Goal: Task Accomplishment & Management: Manage account settings

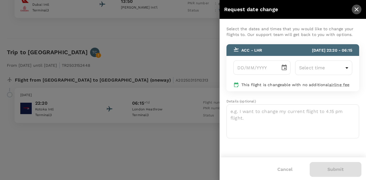
click at [355, 9] on icon "close" at bounding box center [356, 9] width 7 height 7
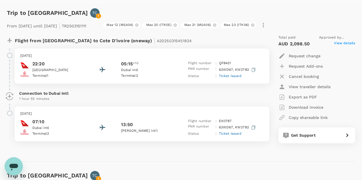
scroll to position [86, 0]
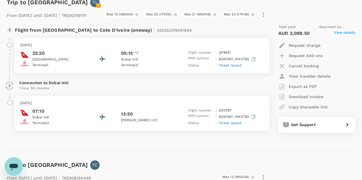
scroll to position [114, 0]
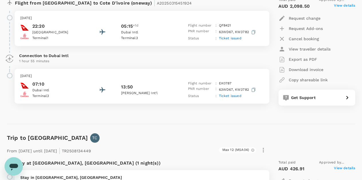
click at [229, 40] on span "Ticket issued" at bounding box center [229, 38] width 23 height 4
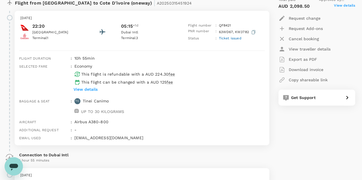
click at [229, 40] on span "Ticket issued" at bounding box center [229, 38] width 23 height 4
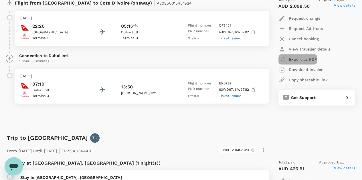
click at [304, 62] on p "Export as PDF" at bounding box center [302, 60] width 28 height 6
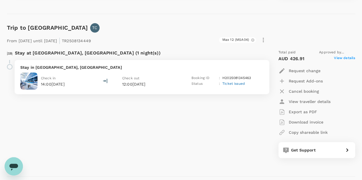
scroll to position [229, 0]
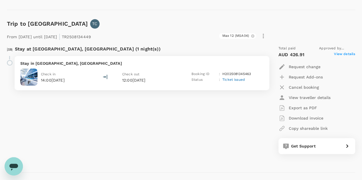
click at [303, 111] on p "Export as PDF" at bounding box center [302, 108] width 28 height 6
click at [75, 66] on p "Stay in [GEOGRAPHIC_DATA], [GEOGRAPHIC_DATA]" at bounding box center [141, 64] width 243 height 6
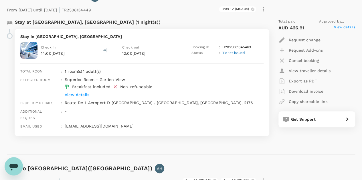
scroll to position [315, 0]
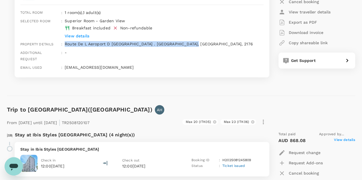
drag, startPoint x: 65, startPoint y: 55, endPoint x: 176, endPoint y: 55, distance: 111.5
click at [192, 47] on p "Route De L Aeroport D [GEOGRAPHIC_DATA] . [GEOGRAPHIC_DATA], [GEOGRAPHIC_DATA],…" at bounding box center [164, 44] width 199 height 6
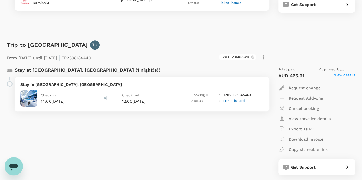
scroll to position [200, 0]
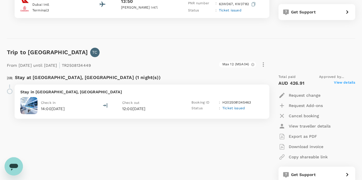
click at [84, 95] on p "Stay in [GEOGRAPHIC_DATA], [GEOGRAPHIC_DATA]" at bounding box center [141, 92] width 243 height 6
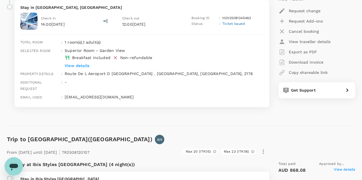
scroll to position [286, 0]
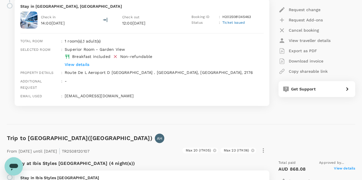
click at [192, 125] on div "Trip to [GEOGRAPHIC_DATA] TC From [DATE] until [DATE] | TR2508134449 Max 12 (MS…" at bounding box center [178, 39] width 353 height 172
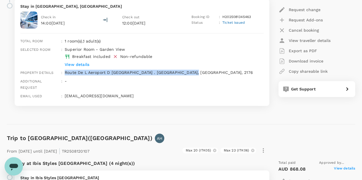
drag, startPoint x: 183, startPoint y: 83, endPoint x: 65, endPoint y: 82, distance: 118.4
click at [65, 75] on p "Route De L Aeroport D [GEOGRAPHIC_DATA] . [GEOGRAPHIC_DATA], [GEOGRAPHIC_DATA],…" at bounding box center [164, 73] width 199 height 6
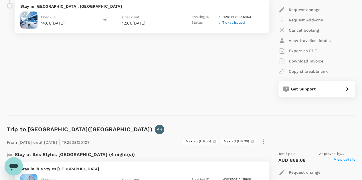
click at [79, 29] on div "Check in 14:00[DATE]" at bounding box center [53, 19] width 67 height 17
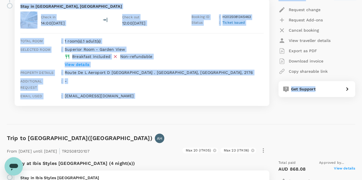
drag, startPoint x: 9, startPoint y: 83, endPoint x: 176, endPoint y: 121, distance: 171.5
click at [176, 122] on div "Trip to [GEOGRAPHIC_DATA] TC From [DATE] until [DATE] | TR2508134449 Max 12 (MS…" at bounding box center [178, 39] width 353 height 172
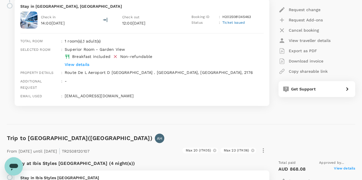
click at [177, 120] on div "Trip to [GEOGRAPHIC_DATA] TC From [DATE] until [DATE] | TR2508134449 Max 12 (MS…" at bounding box center [178, 39] width 353 height 172
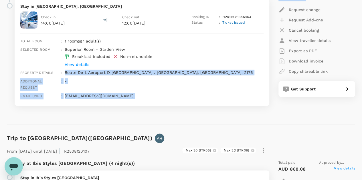
drag, startPoint x: 274, startPoint y: 97, endPoint x: 64, endPoint y: 83, distance: 210.9
click at [64, 83] on div "Stay at [GEOGRAPHIC_DATA], [GEOGRAPHIC_DATA] (1 night(s)) Stay in [GEOGRAPHIC_D…" at bounding box center [178, 47] width 353 height 127
copy div "Route De L Aeroport D [GEOGRAPHIC_DATA] . [GEOGRAPHIC_DATA], [GEOGRAPHIC_DATA],…"
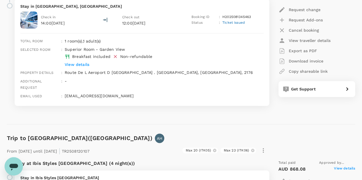
click at [166, 120] on div "Trip to [GEOGRAPHIC_DATA] TC From [DATE] until [DATE] | TR2508134449 Max 12 (MS…" at bounding box center [178, 39] width 353 height 172
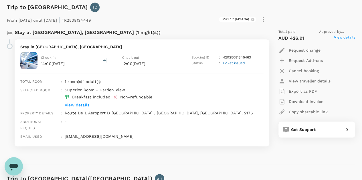
scroll to position [229, 0]
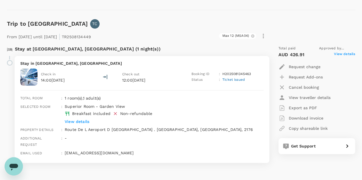
click at [27, 86] on img at bounding box center [28, 77] width 17 height 17
